Goal: Task Accomplishment & Management: Manage account settings

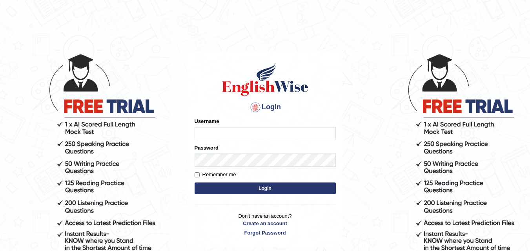
drag, startPoint x: 0, startPoint y: 0, endPoint x: 223, endPoint y: 131, distance: 258.4
click at [223, 131] on input "Username" at bounding box center [264, 133] width 141 height 13
type input "Dipesh980"
click at [197, 174] on input "Remember me" at bounding box center [196, 174] width 5 height 5
checkbox input "true"
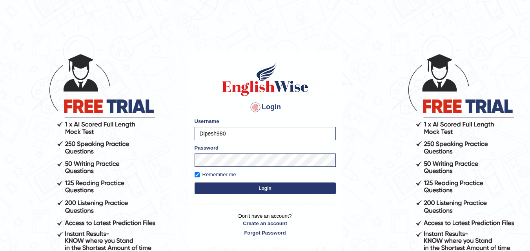
click at [227, 195] on form "Please fix the following errors: Username Dipesh980 Password Remember me Login" at bounding box center [264, 157] width 141 height 79
click at [228, 193] on button "Login" at bounding box center [264, 189] width 141 height 12
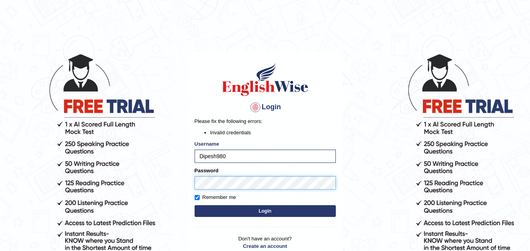
click at [194, 205] on button "Login" at bounding box center [264, 211] width 141 height 12
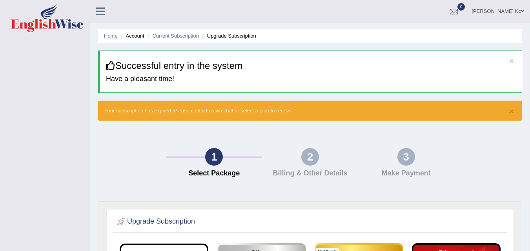
click at [108, 38] on link "Home" at bounding box center [111, 36] width 14 height 6
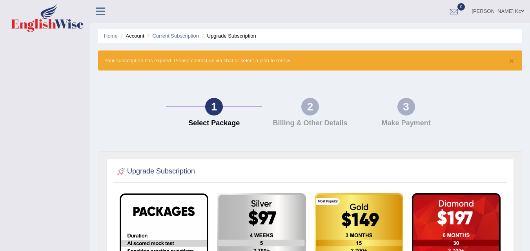
click at [307, 111] on div "2" at bounding box center [310, 107] width 18 height 18
click at [514, 10] on link "Dipesh Kc" at bounding box center [497, 10] width 64 height 20
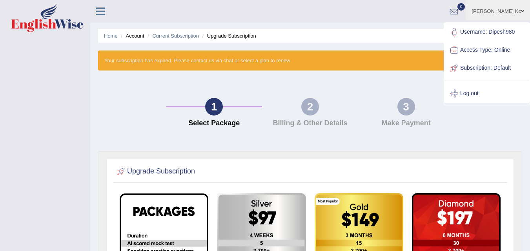
scroll to position [39, 0]
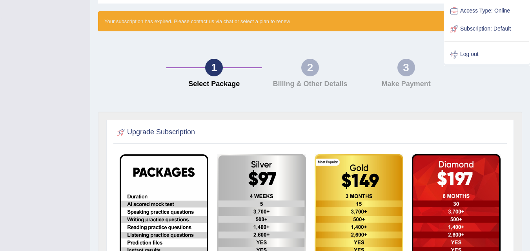
click at [439, 129] on div at bounding box center [309, 133] width 389 height 16
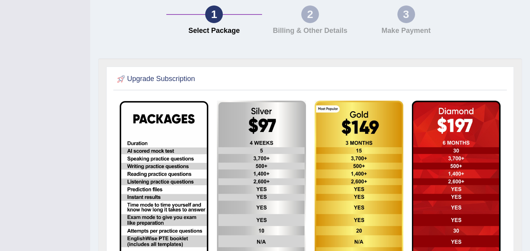
scroll to position [0, 0]
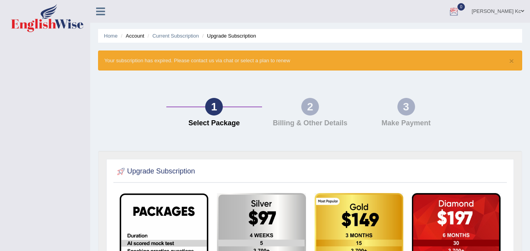
click at [513, 12] on link "Dipesh Kc" at bounding box center [497, 10] width 64 height 20
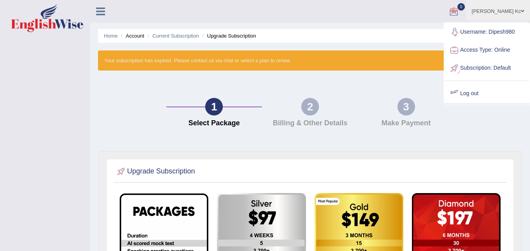
click at [463, 95] on link "Log out" at bounding box center [486, 94] width 85 height 18
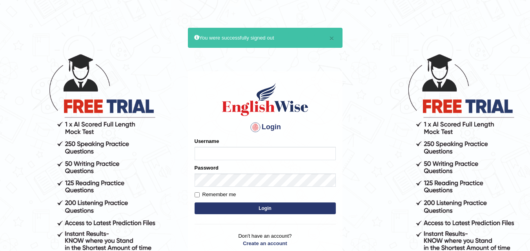
click at [230, 156] on input "Username" at bounding box center [264, 153] width 141 height 13
type input "Dipesh980"
click at [198, 194] on input "Remember me" at bounding box center [196, 194] width 5 height 5
checkbox input "true"
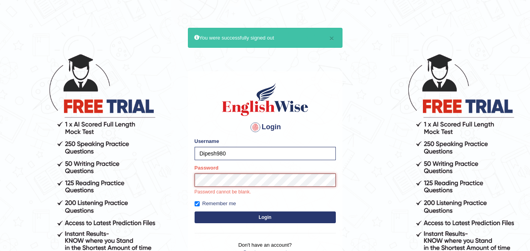
click at [194, 212] on button "Login" at bounding box center [264, 218] width 141 height 12
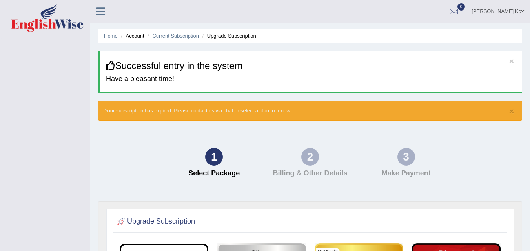
click at [152, 37] on link "Current Subscription" at bounding box center [175, 36] width 47 height 6
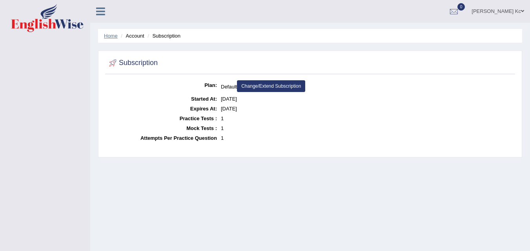
click at [111, 38] on link "Home" at bounding box center [111, 36] width 14 height 6
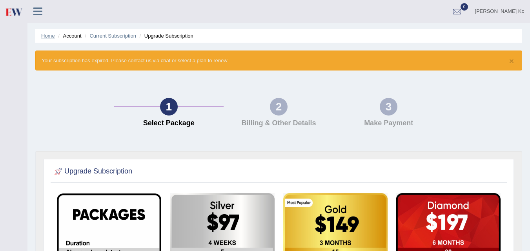
click at [52, 33] on link "Home" at bounding box center [48, 36] width 14 height 6
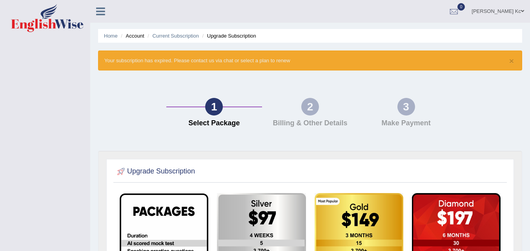
click at [136, 35] on li "Account" at bounding box center [131, 35] width 25 height 7
click at [58, 21] on img at bounding box center [47, 18] width 73 height 28
click at [459, 9] on div at bounding box center [454, 12] width 12 height 12
click at [459, 11] on div at bounding box center [454, 12] width 12 height 12
click at [522, 12] on span at bounding box center [522, 11] width 3 height 5
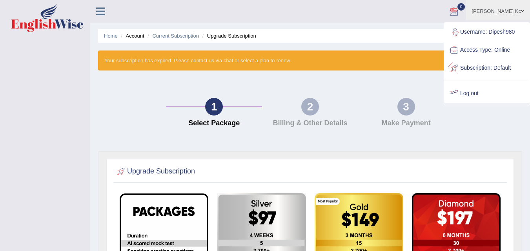
click at [462, 96] on link "Log out" at bounding box center [486, 94] width 85 height 18
click at [462, 96] on div "1 Select Package 2 Billing & Other Details 3 Make Payment" at bounding box center [310, 114] width 432 height 73
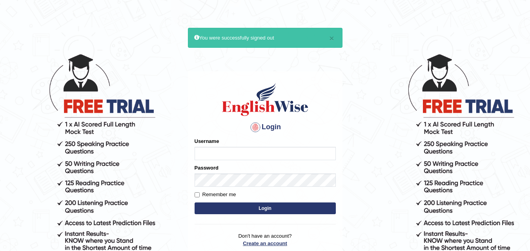
click at [256, 243] on link "Create an account" at bounding box center [264, 243] width 141 height 7
